Goal: Navigation & Orientation: Find specific page/section

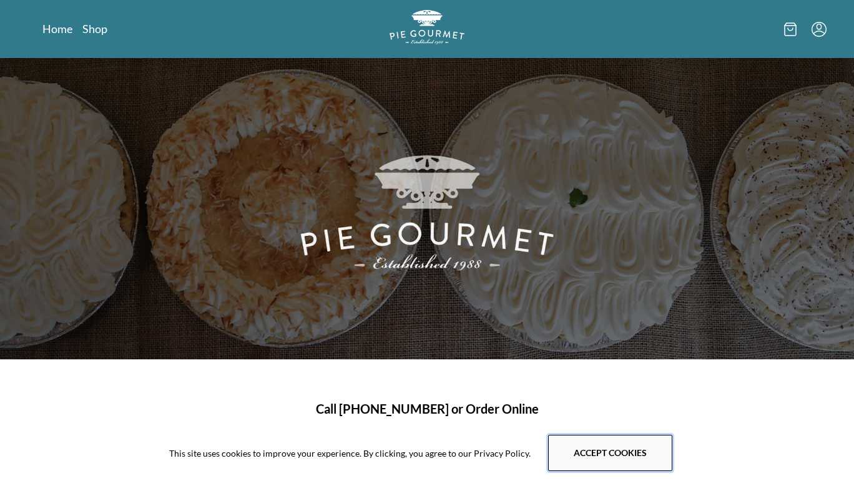
click at [608, 455] on button "Accept cookies" at bounding box center [610, 453] width 124 height 36
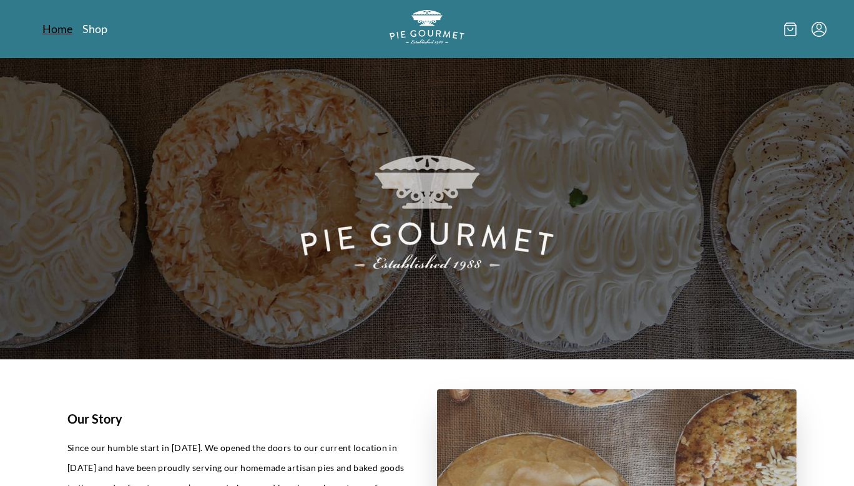
click at [62, 29] on link "Home" at bounding box center [57, 28] width 30 height 15
click at [98, 27] on link "Shop" at bounding box center [94, 28] width 25 height 15
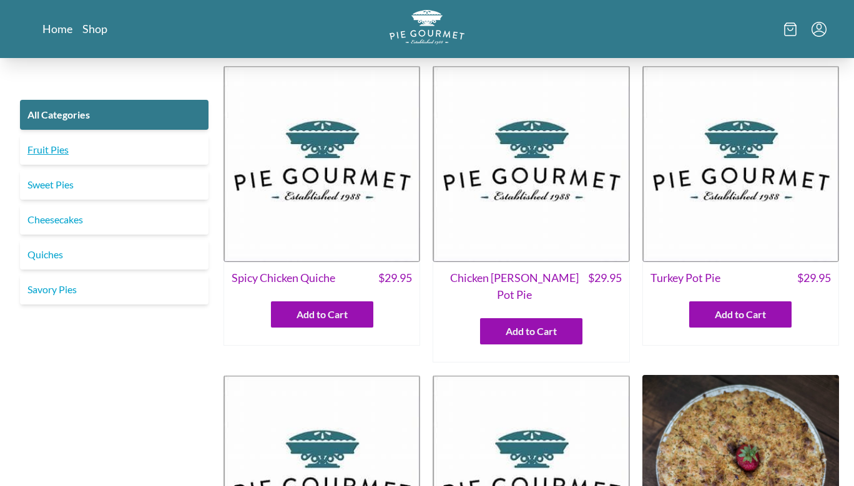
click at [50, 152] on link "Fruit Pies" at bounding box center [114, 150] width 188 height 30
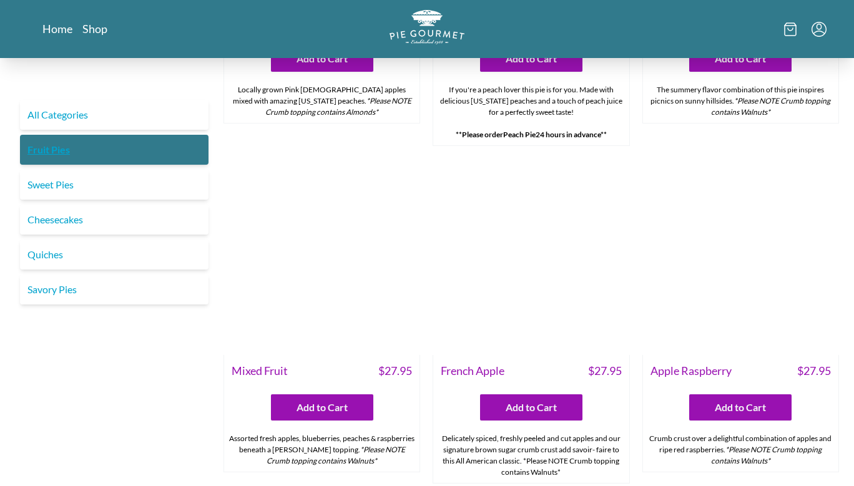
scroll to position [917, 0]
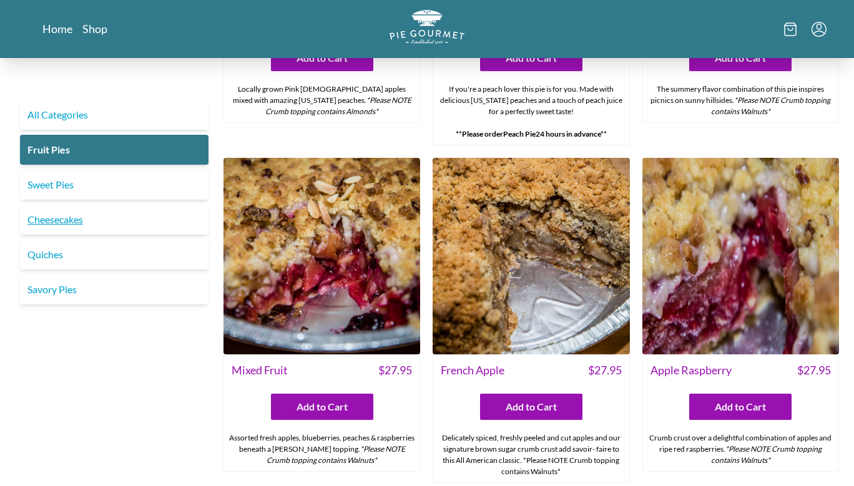
click at [67, 218] on link "Cheesecakes" at bounding box center [114, 220] width 188 height 30
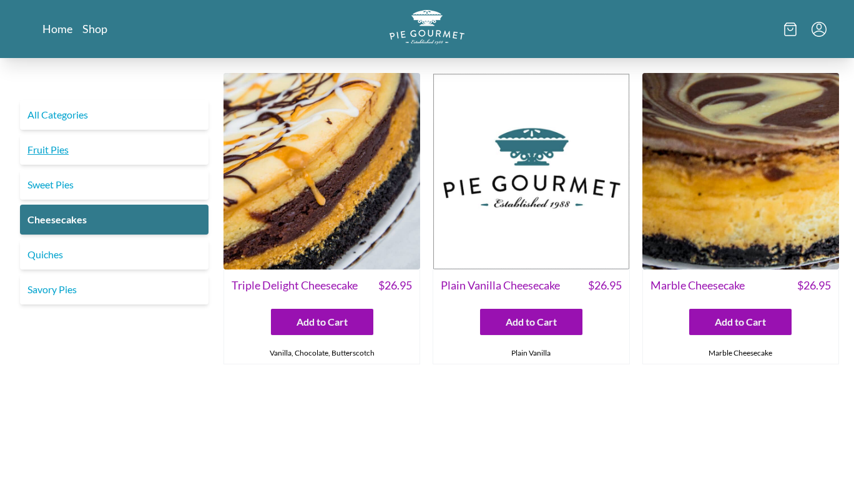
click at [50, 153] on link "Fruit Pies" at bounding box center [114, 150] width 188 height 30
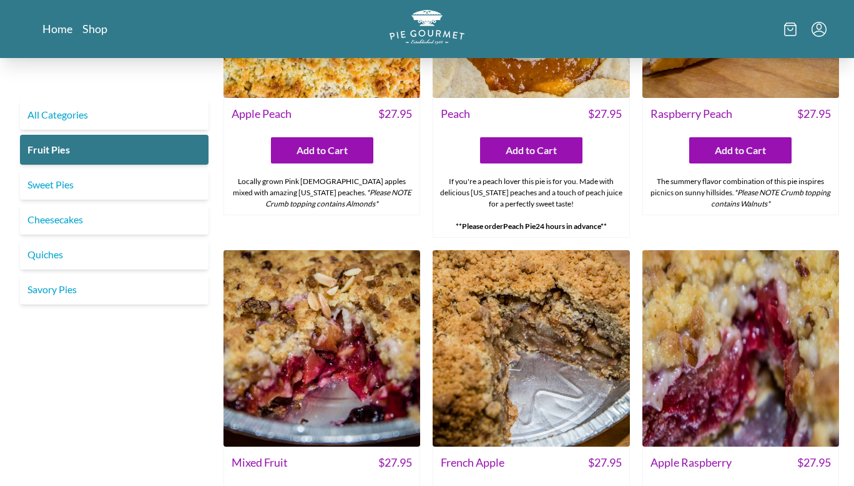
scroll to position [824, 0]
